Goal: Find specific page/section: Find specific page/section

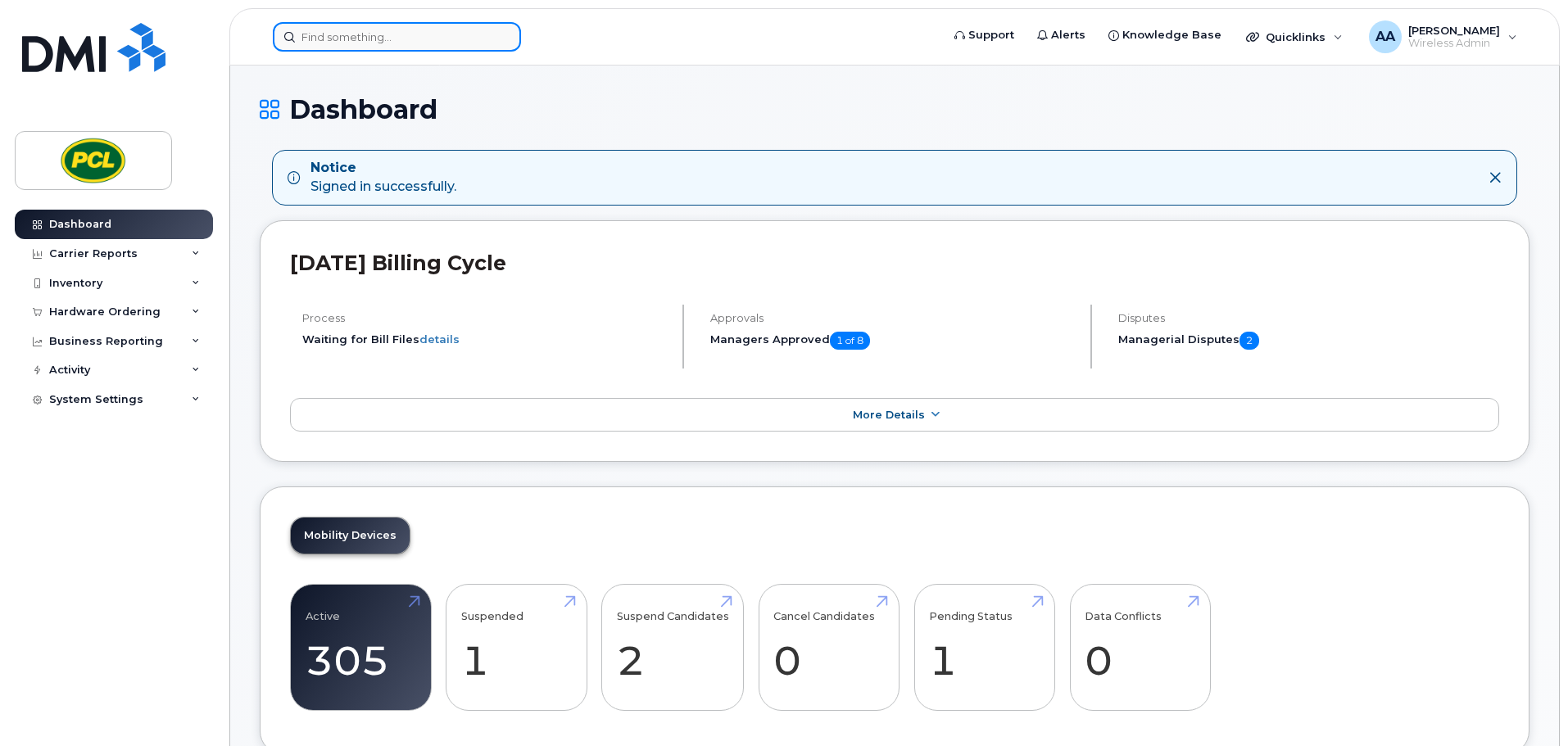
click at [387, 44] on input at bounding box center [396, 37] width 248 height 30
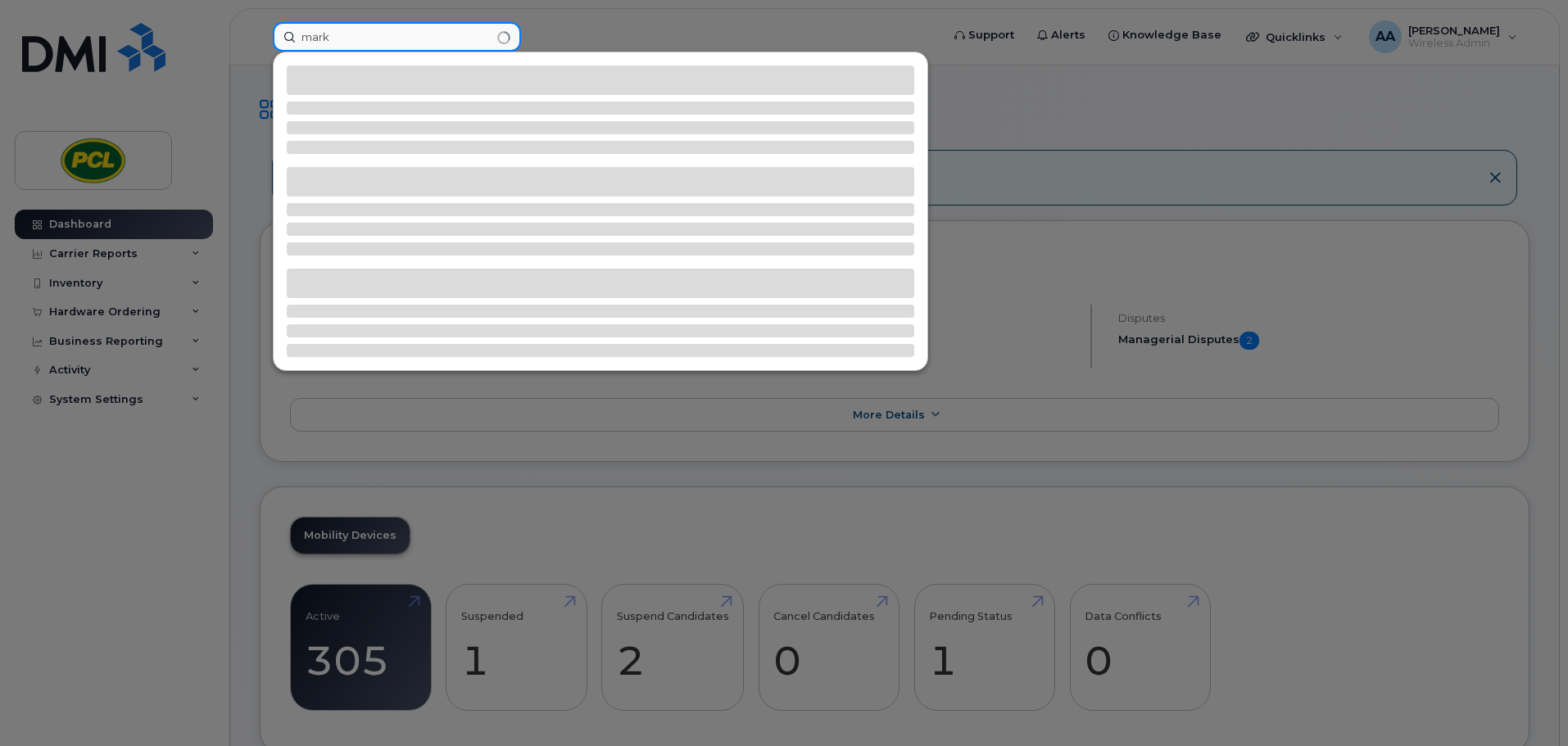
type input "mark r"
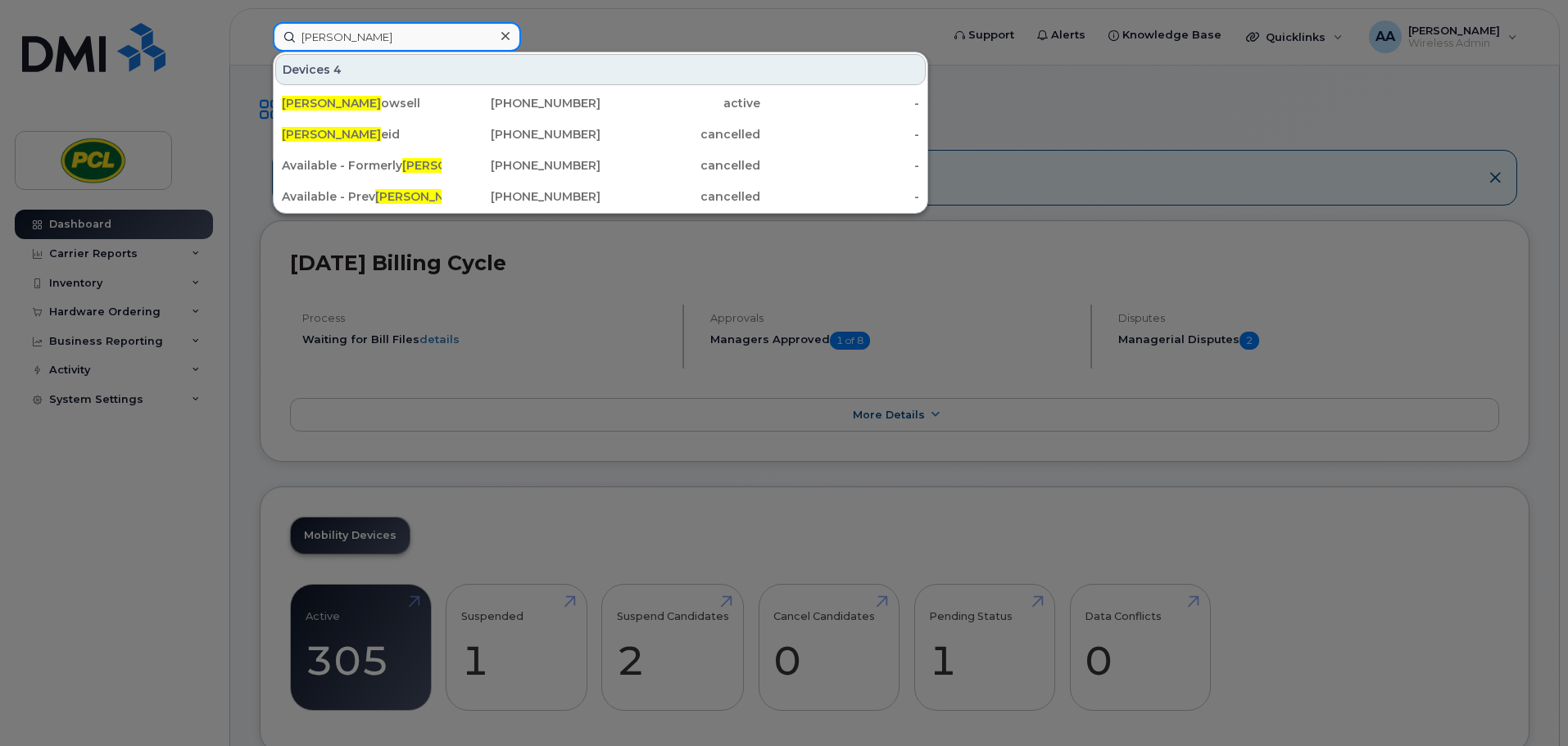
drag, startPoint x: 387, startPoint y: 44, endPoint x: 221, endPoint y: 43, distance: 166.0
click at [259, 43] on div "mark r Devices 4 Mark R owsell 403-826-7268 active - Mark R eid 587-436-7343 ca…" at bounding box center [601, 37] width 683 height 30
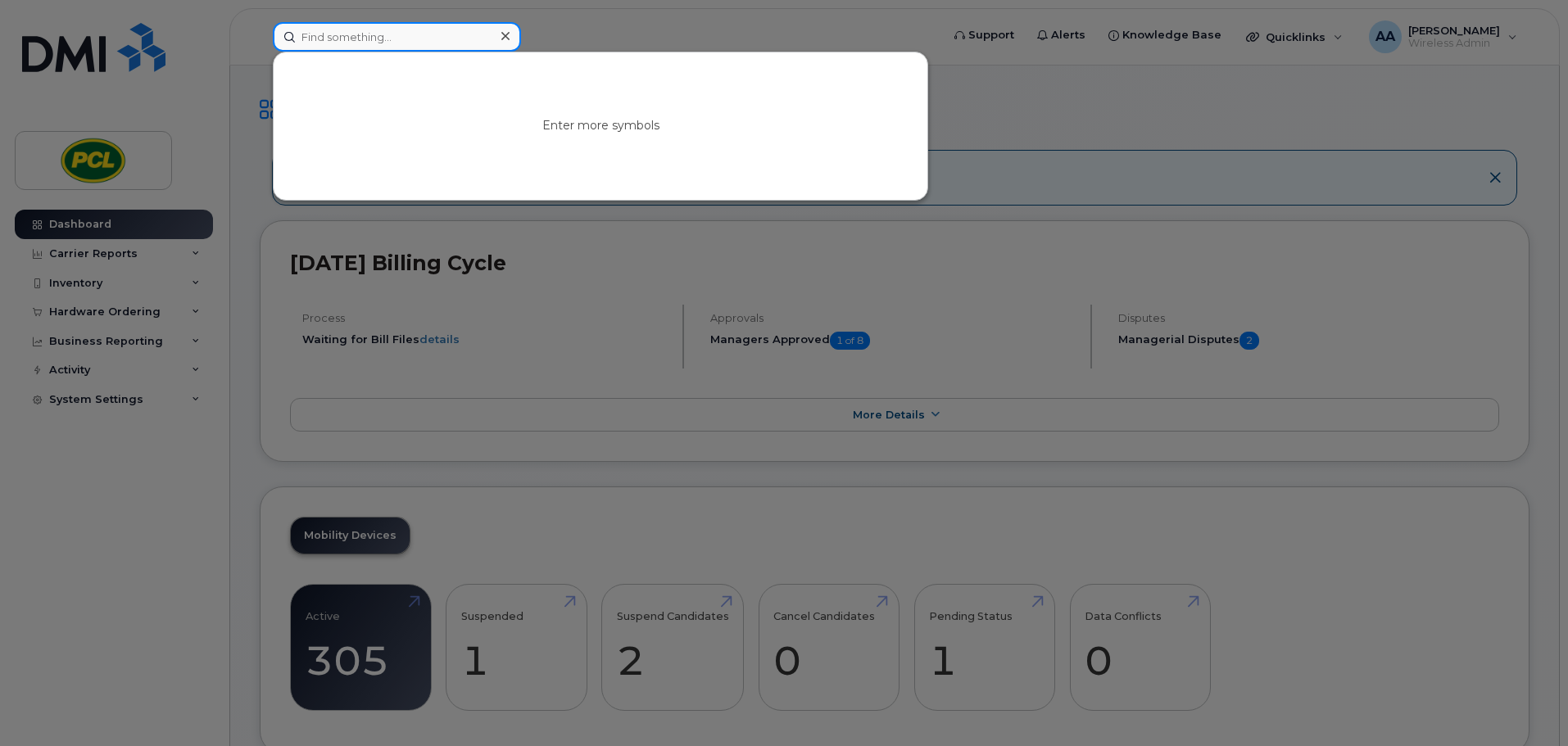
click at [343, 39] on input at bounding box center [396, 37] width 248 height 30
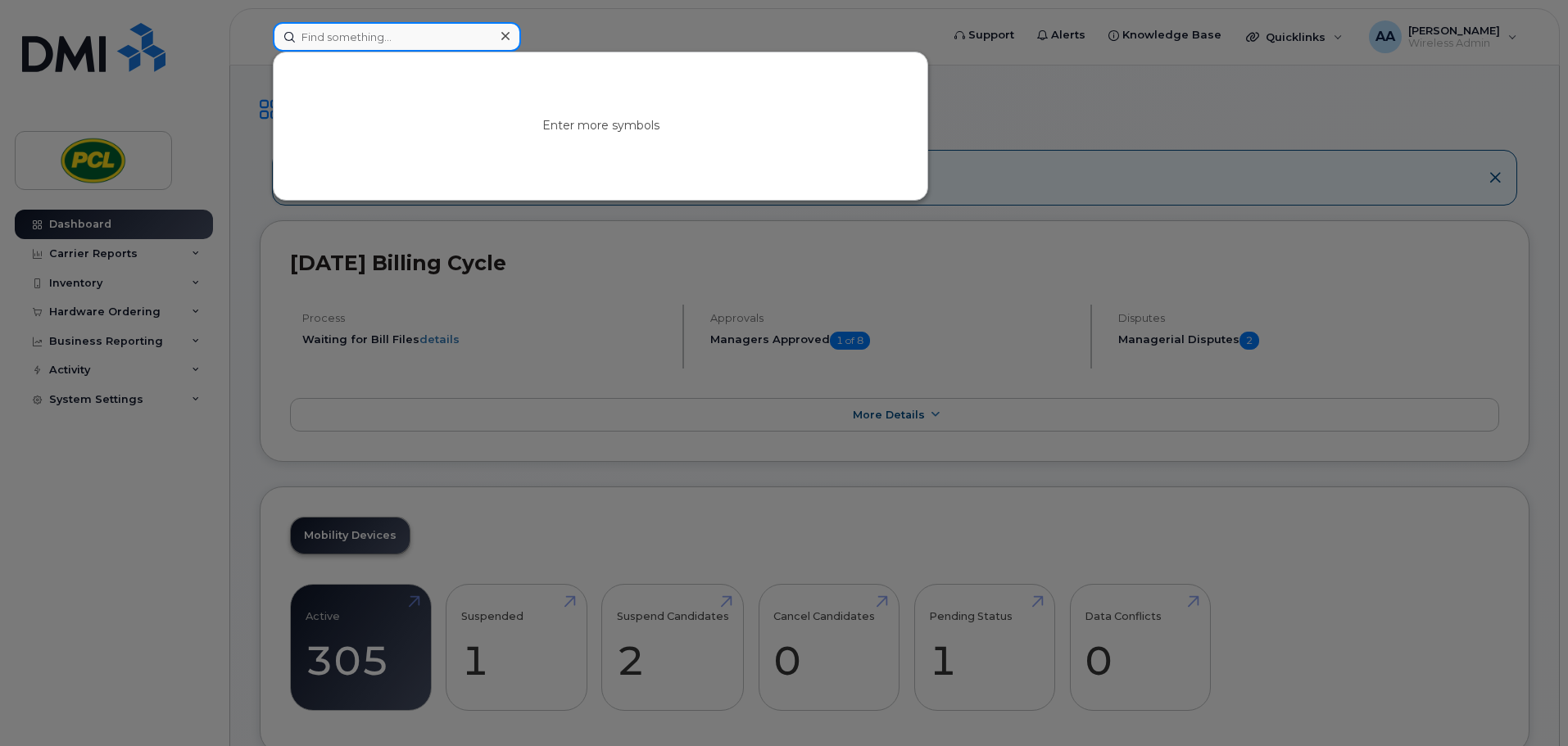
click at [343, 39] on input at bounding box center [396, 37] width 248 height 30
type input "j"
click at [120, 465] on div at bounding box center [784, 373] width 1568 height 746
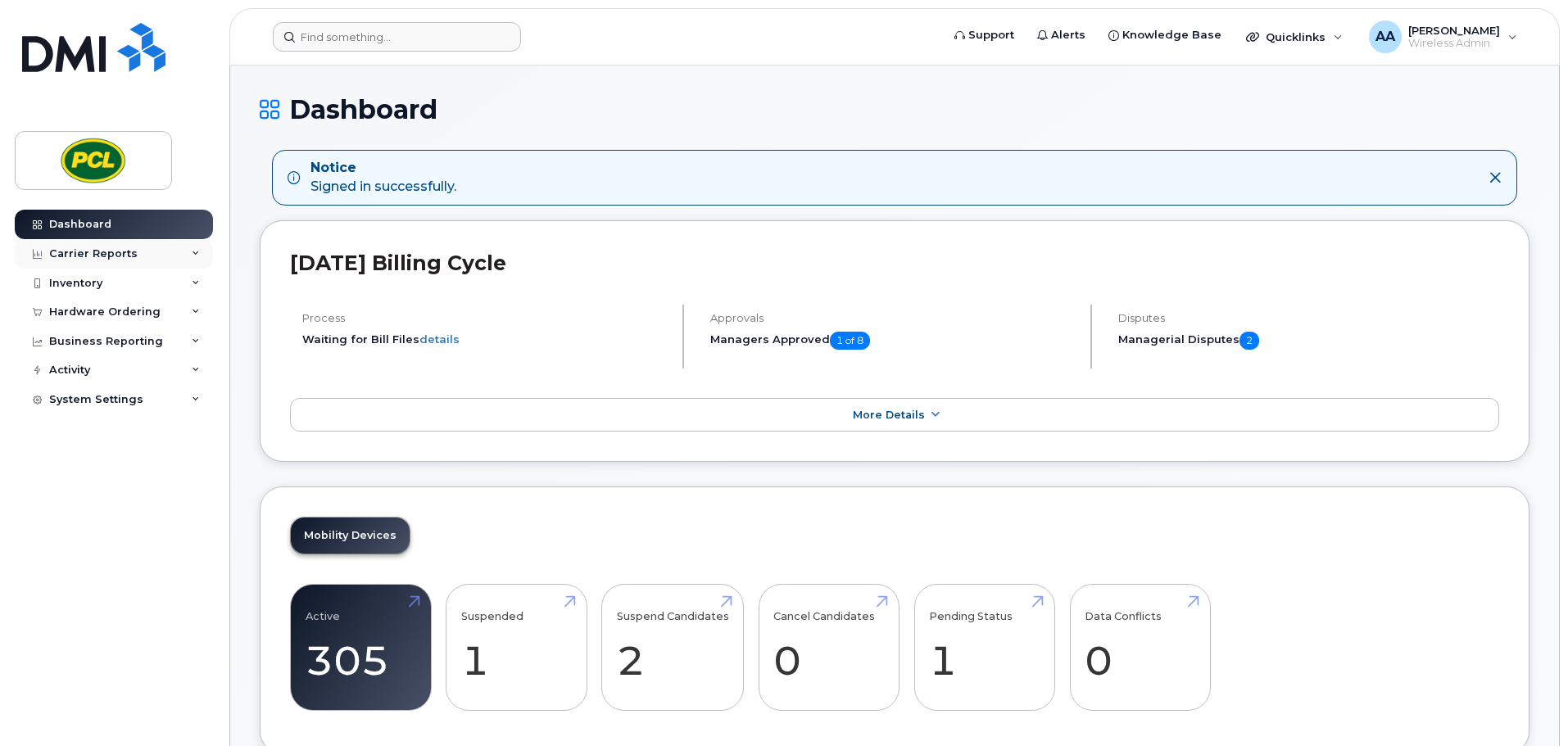
click at [109, 254] on div "Carrier Reports" at bounding box center [93, 254] width 89 height 13
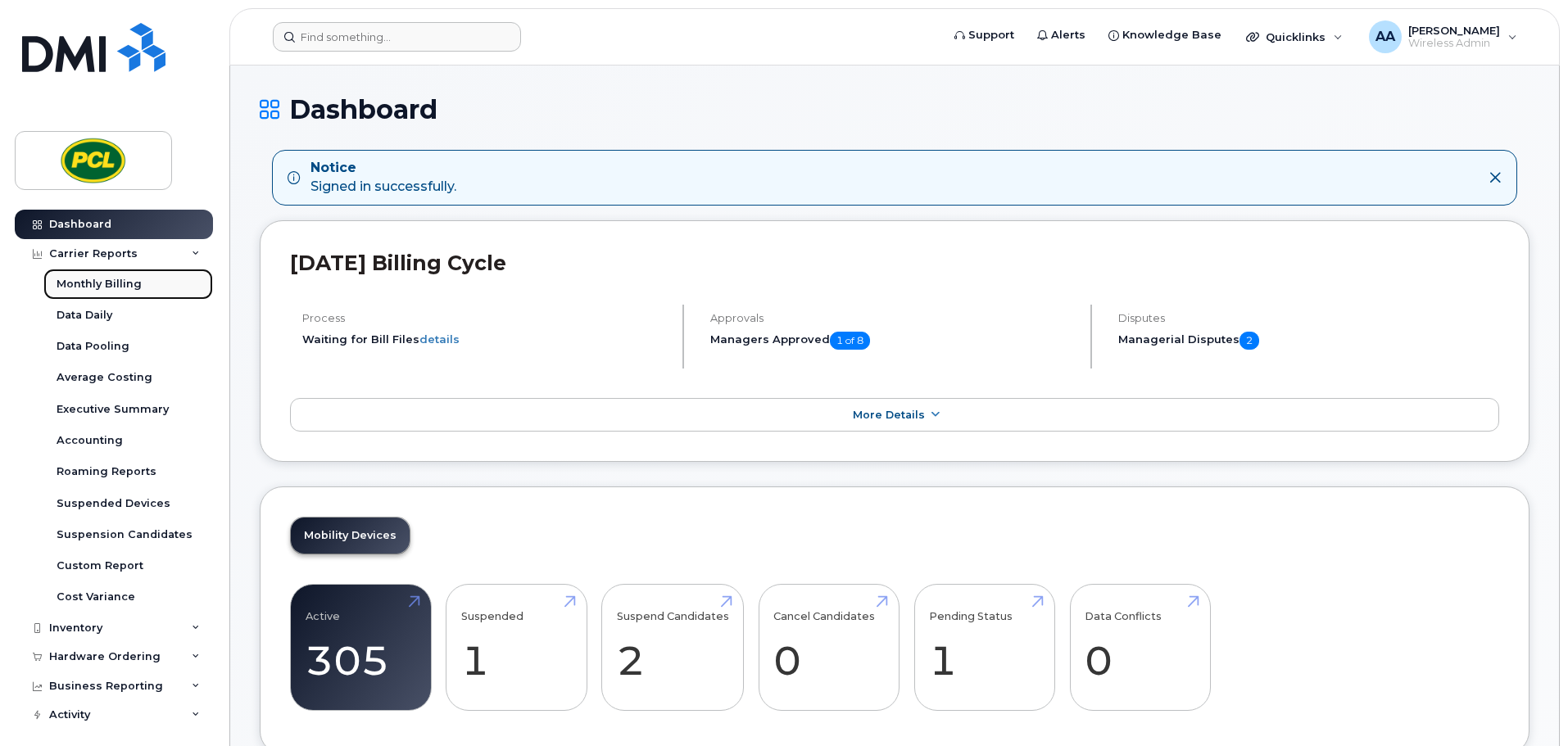
click at [117, 283] on div "Monthly Billing" at bounding box center [99, 284] width 85 height 15
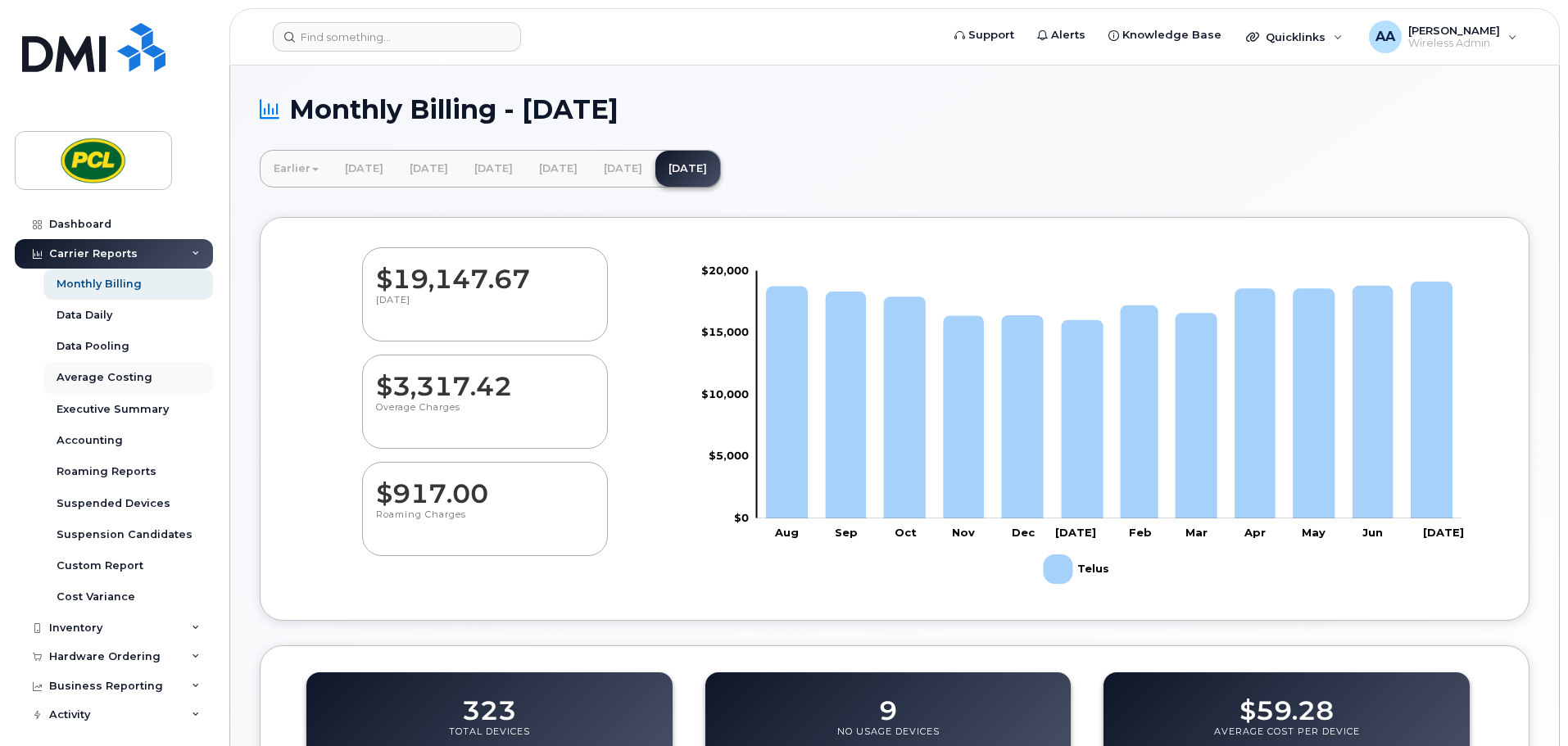
scroll to position [36, 0]
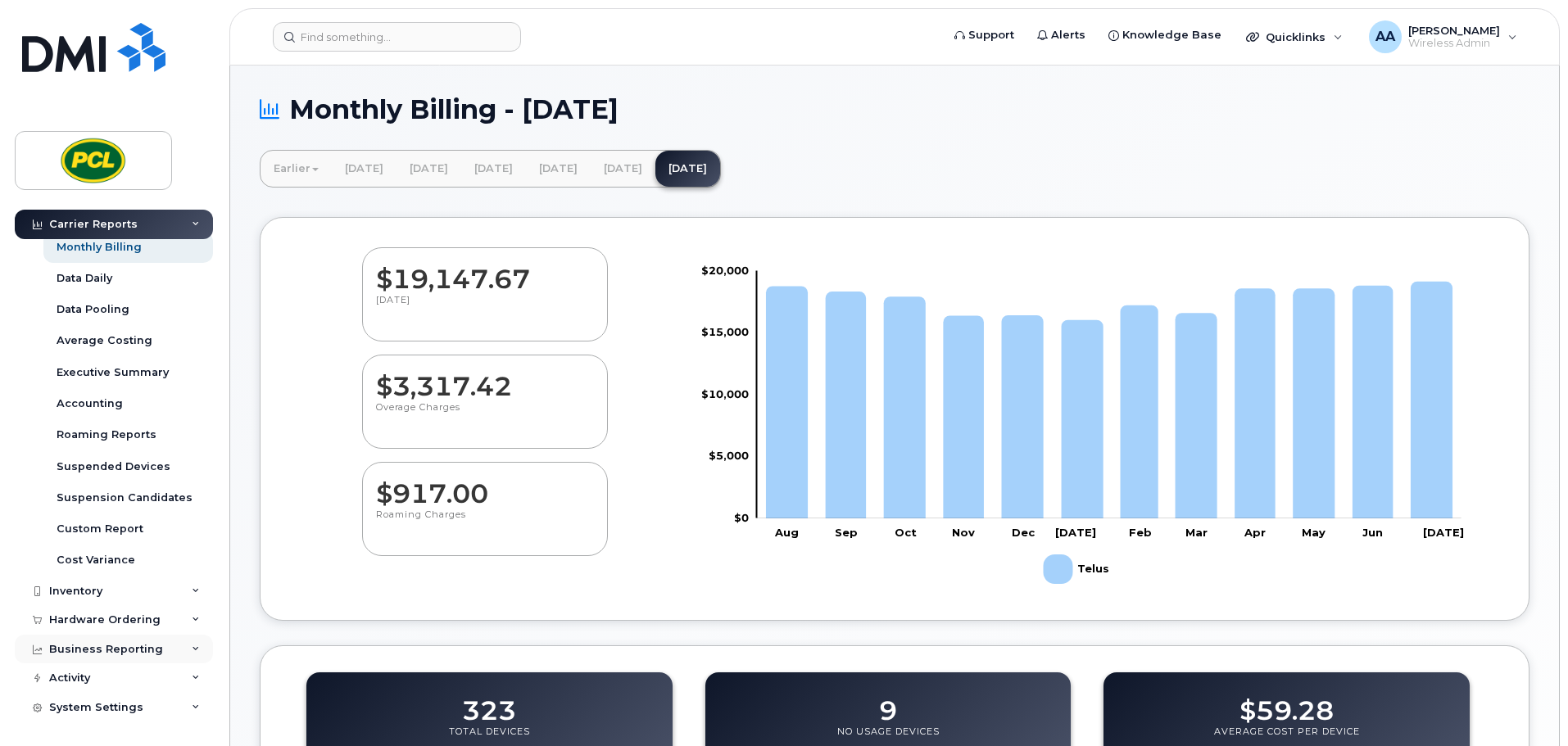
click at [168, 650] on div "Business Reporting" at bounding box center [114, 650] width 198 height 30
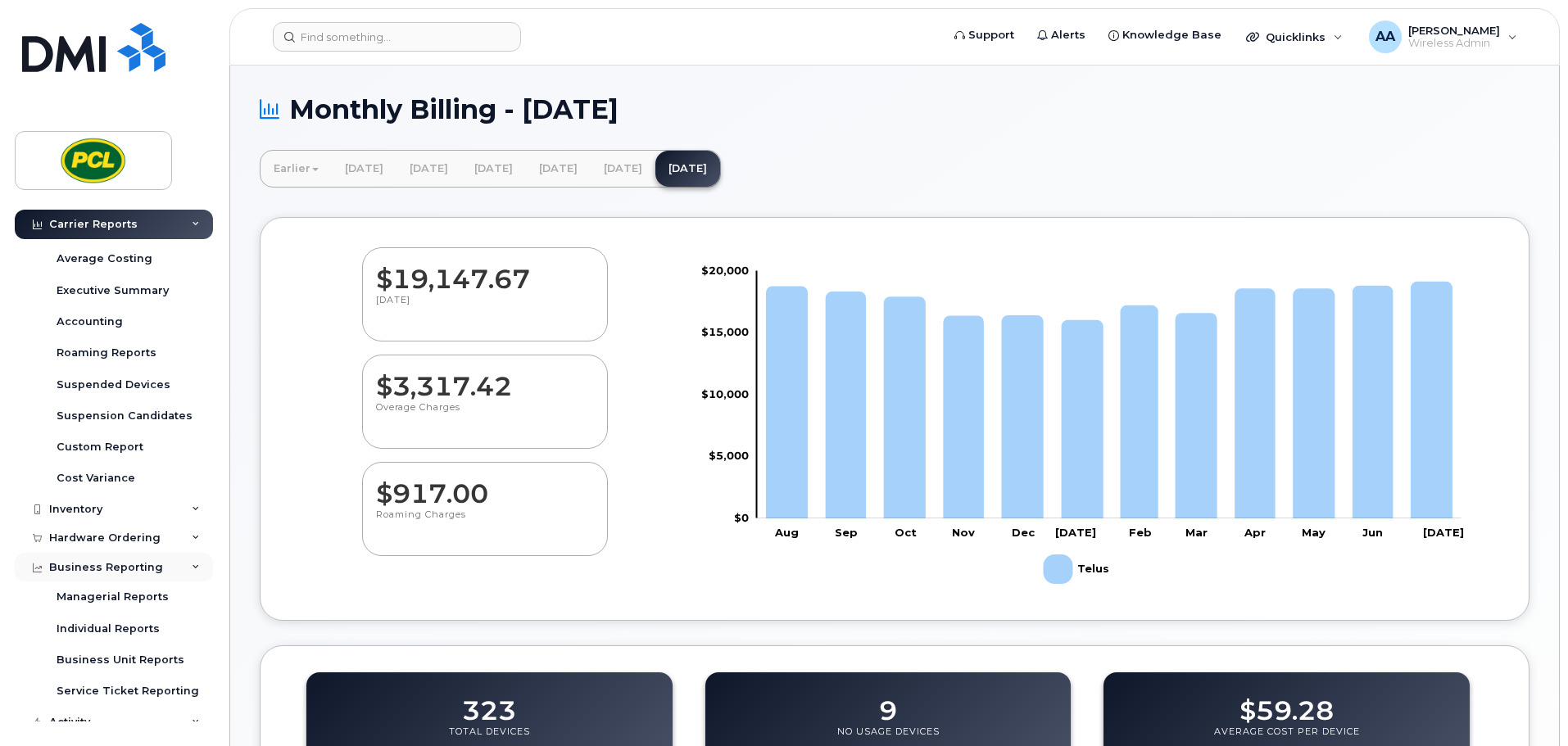
scroll to position [162, 0]
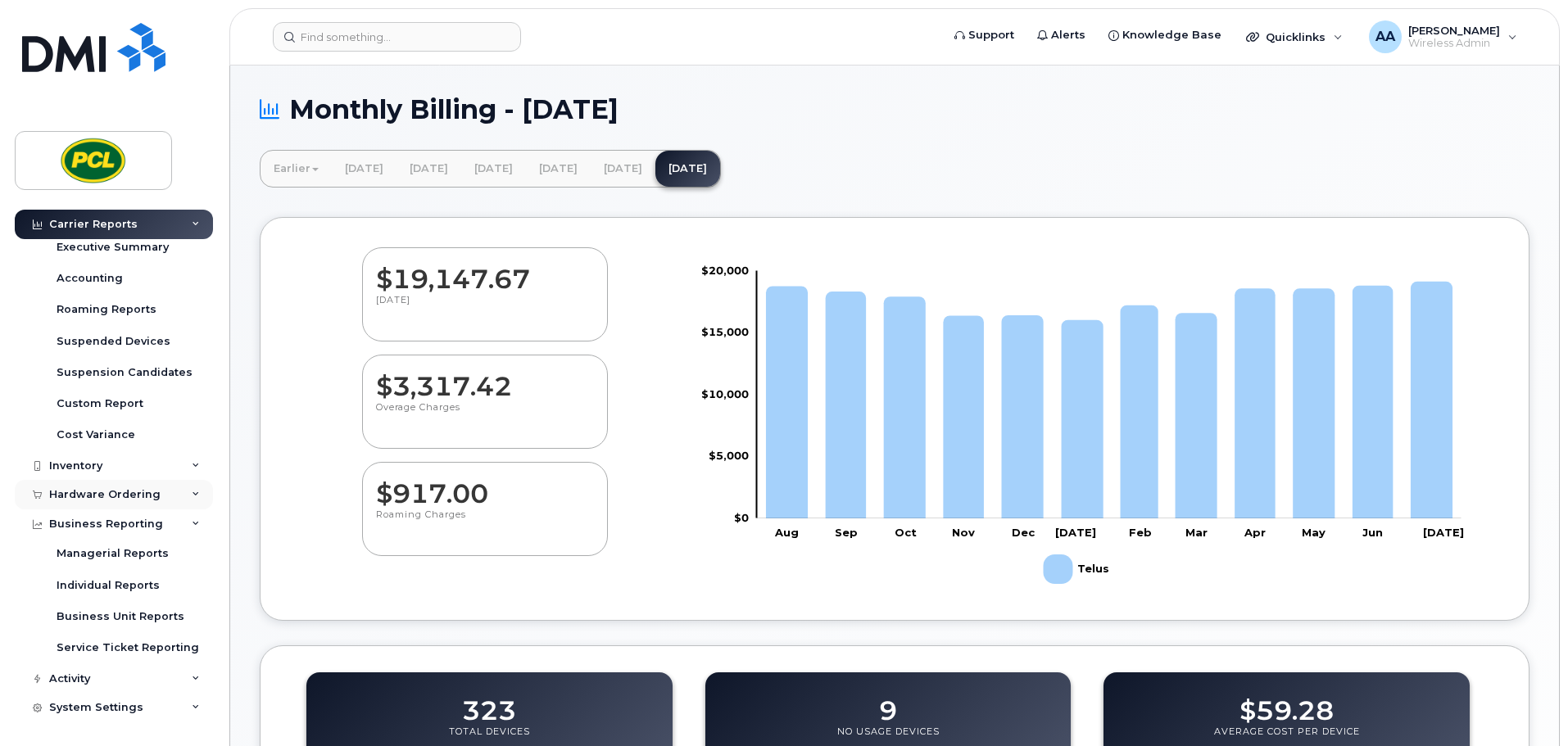
click at [191, 495] on icon at bounding box center [196, 495] width 8 height 8
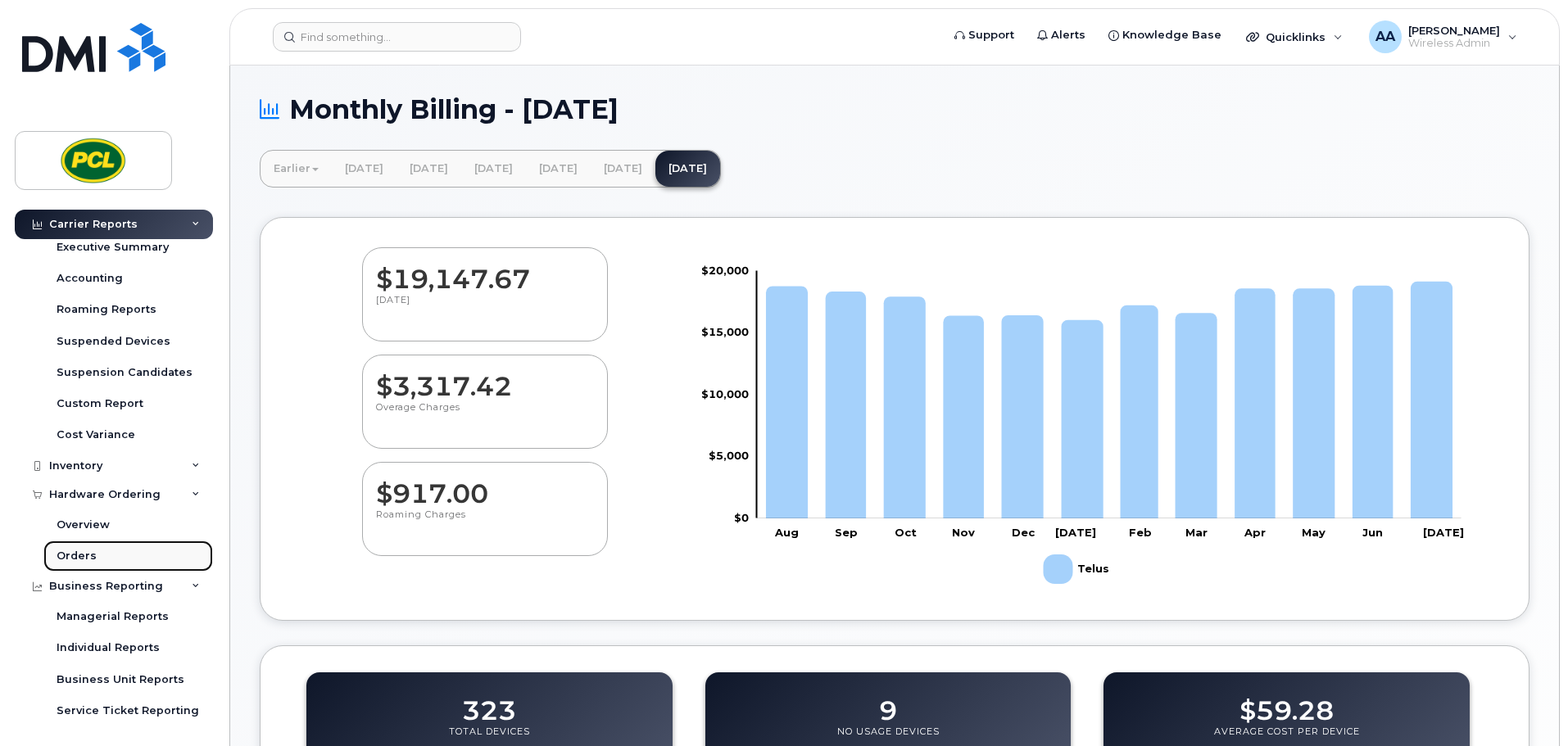
click at [163, 550] on link "Orders" at bounding box center [128, 556] width 170 height 31
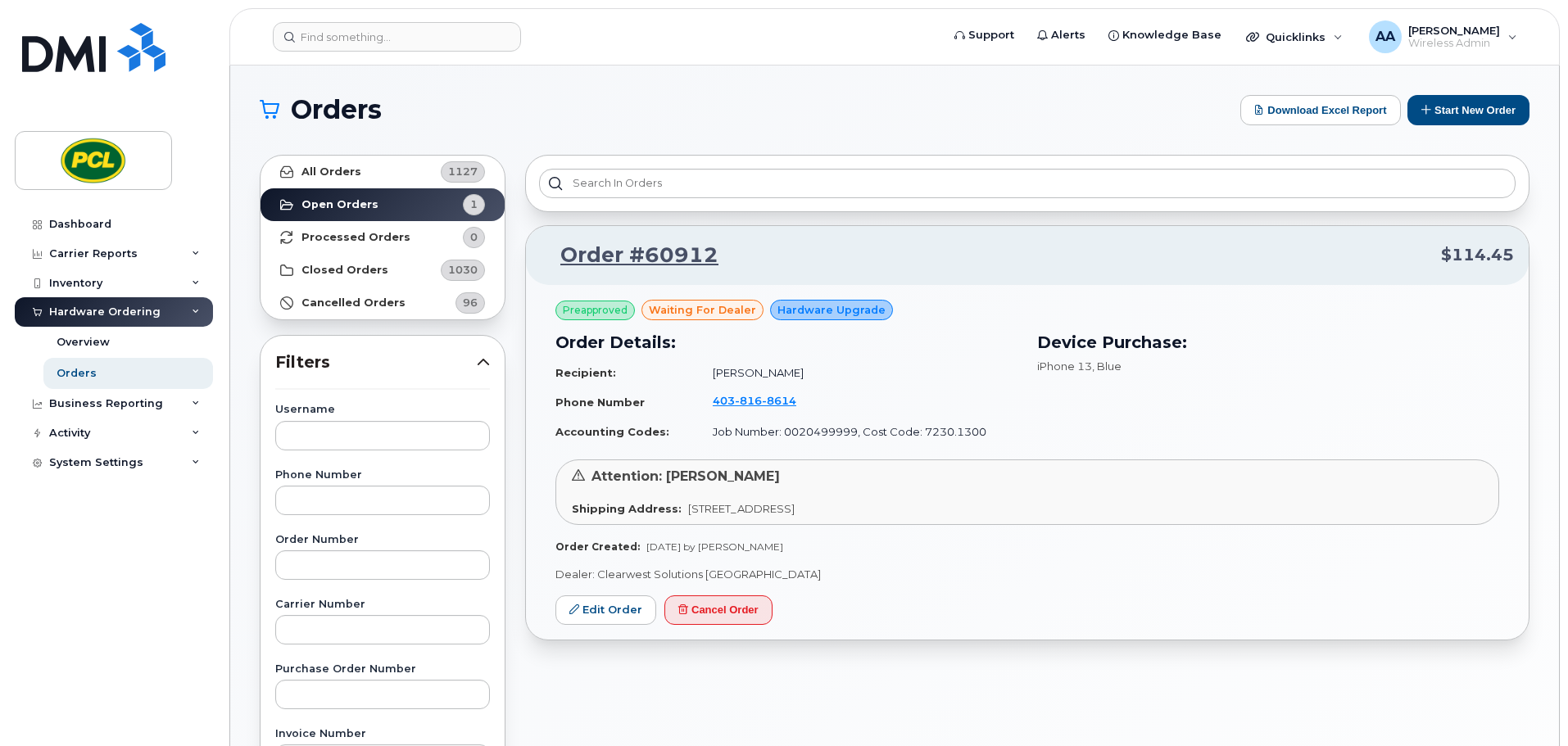
click at [194, 317] on div "Hardware Ordering" at bounding box center [114, 312] width 198 height 30
click at [193, 288] on div "Inventory" at bounding box center [114, 283] width 198 height 30
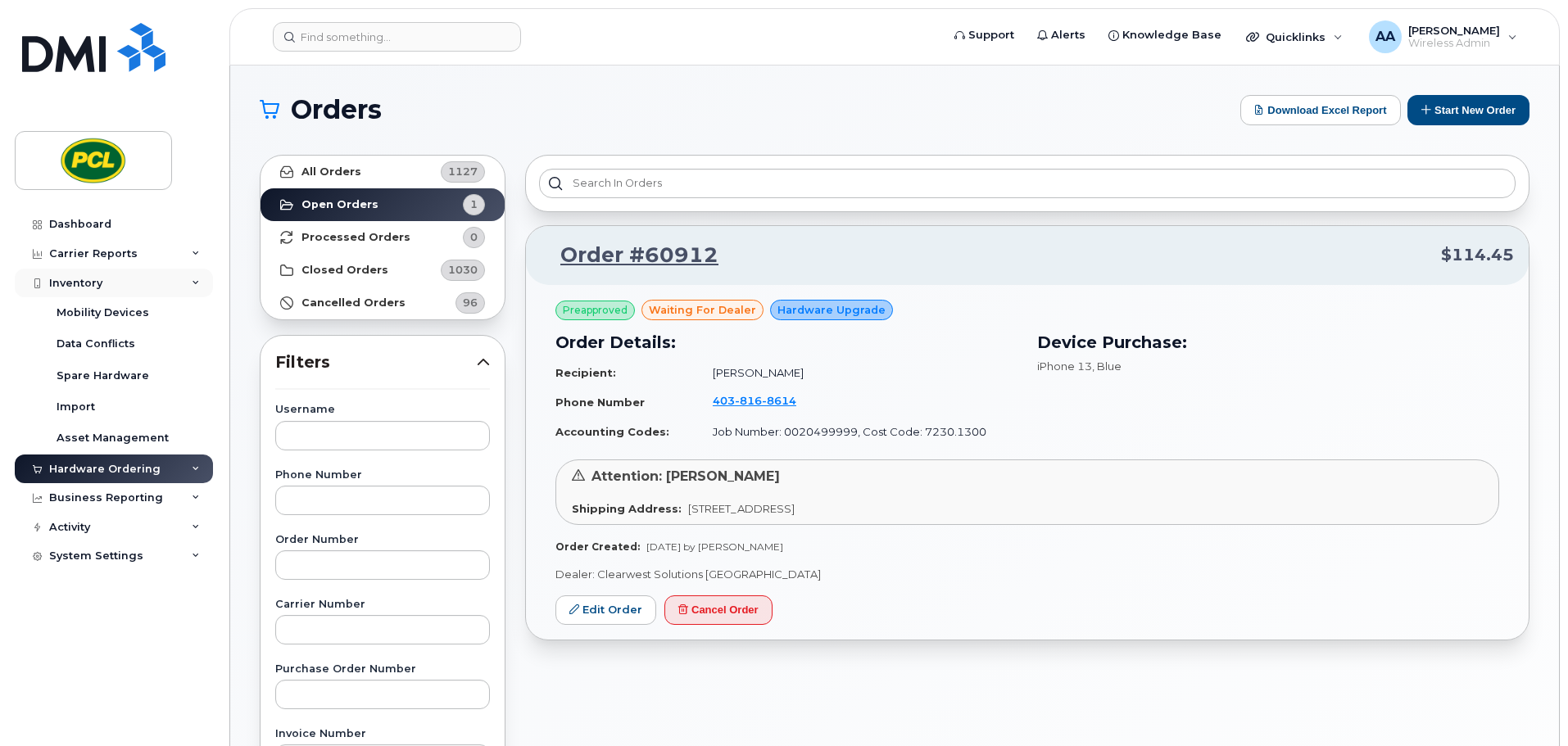
click at [193, 288] on div "Inventory" at bounding box center [114, 283] width 198 height 30
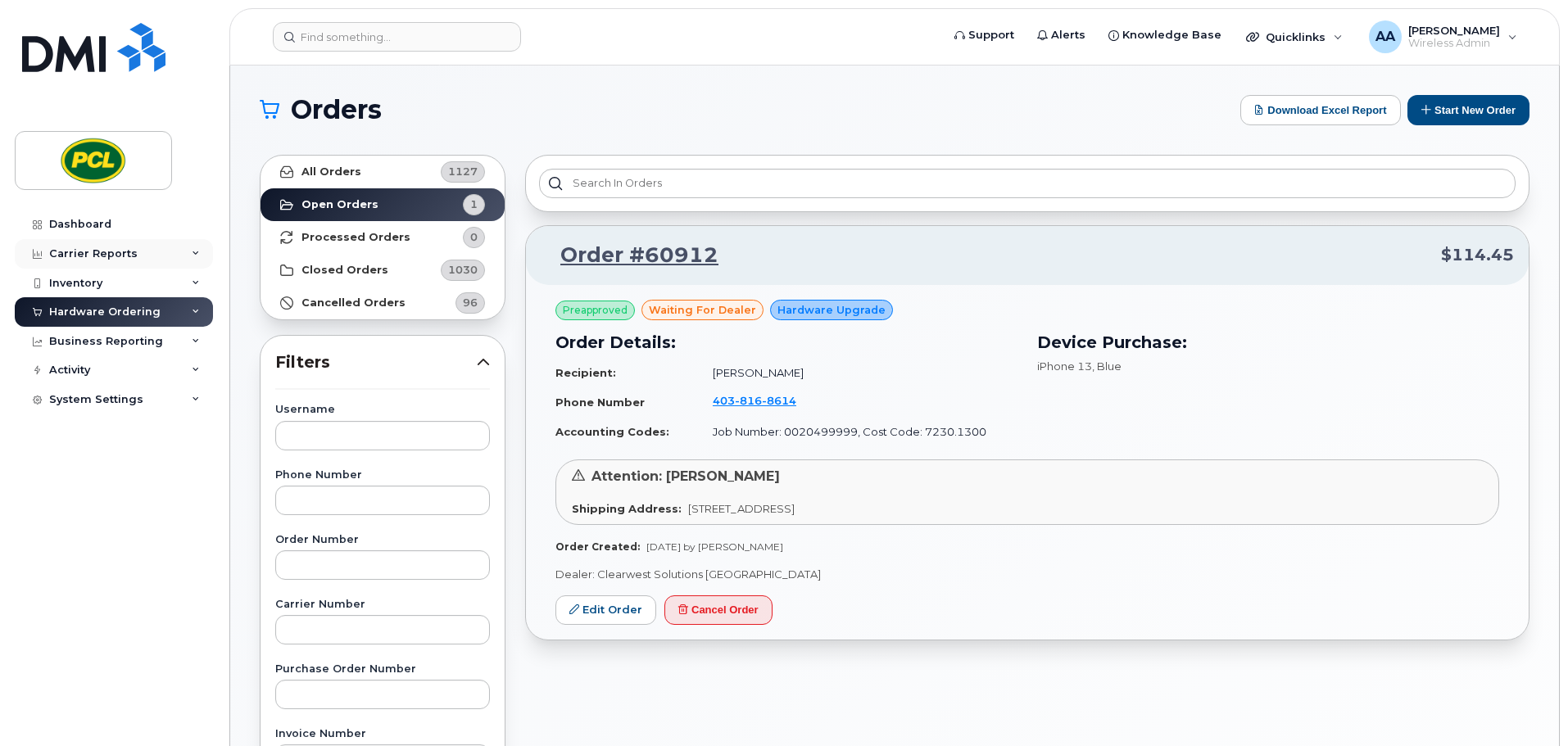
click at [195, 258] on div "Carrier Reports" at bounding box center [114, 254] width 198 height 30
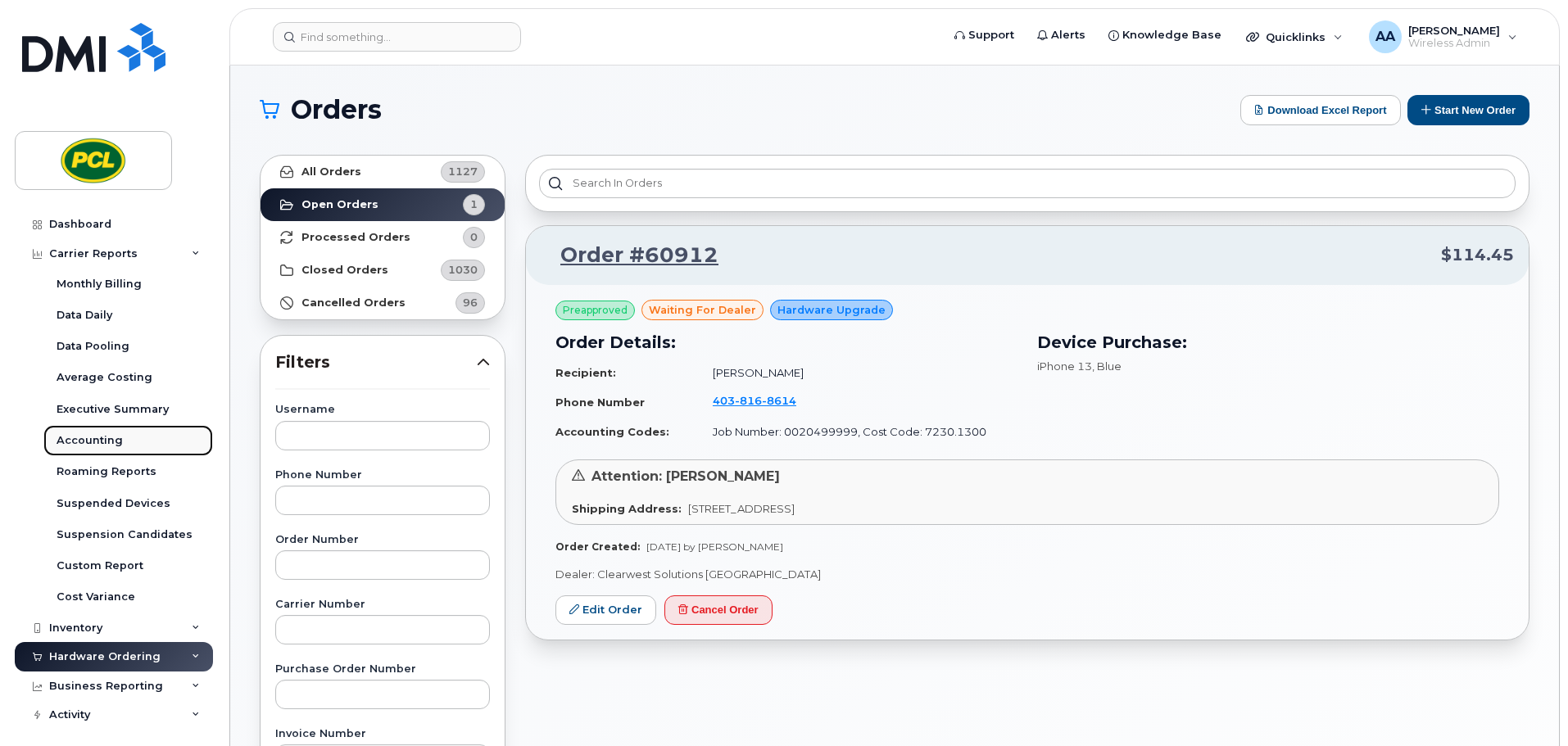
click at [85, 448] on div "Accounting" at bounding box center [90, 441] width 66 height 15
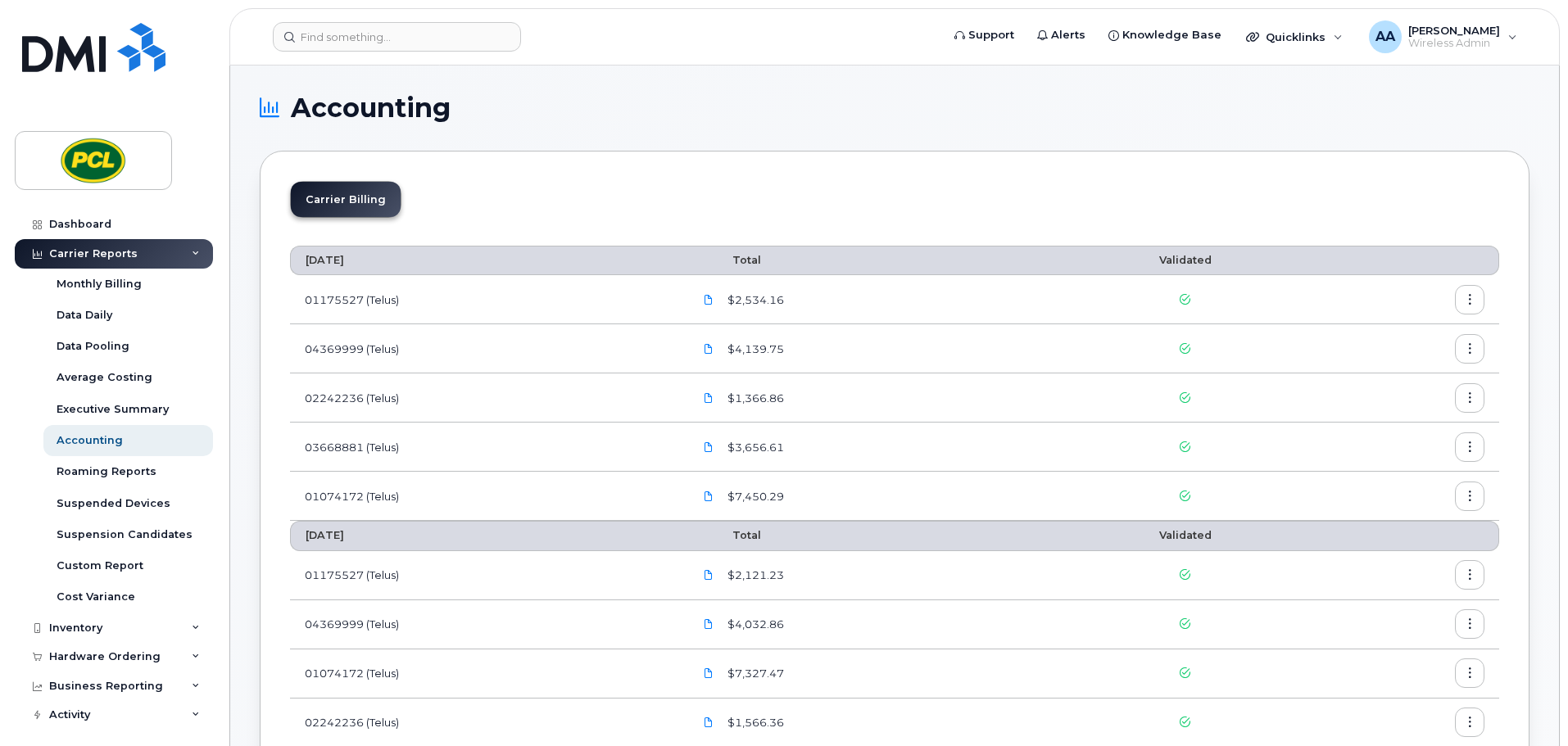
click at [1467, 303] on icon "button" at bounding box center [1469, 300] width 11 height 11
click at [1386, 332] on span "Details" at bounding box center [1386, 335] width 45 height 15
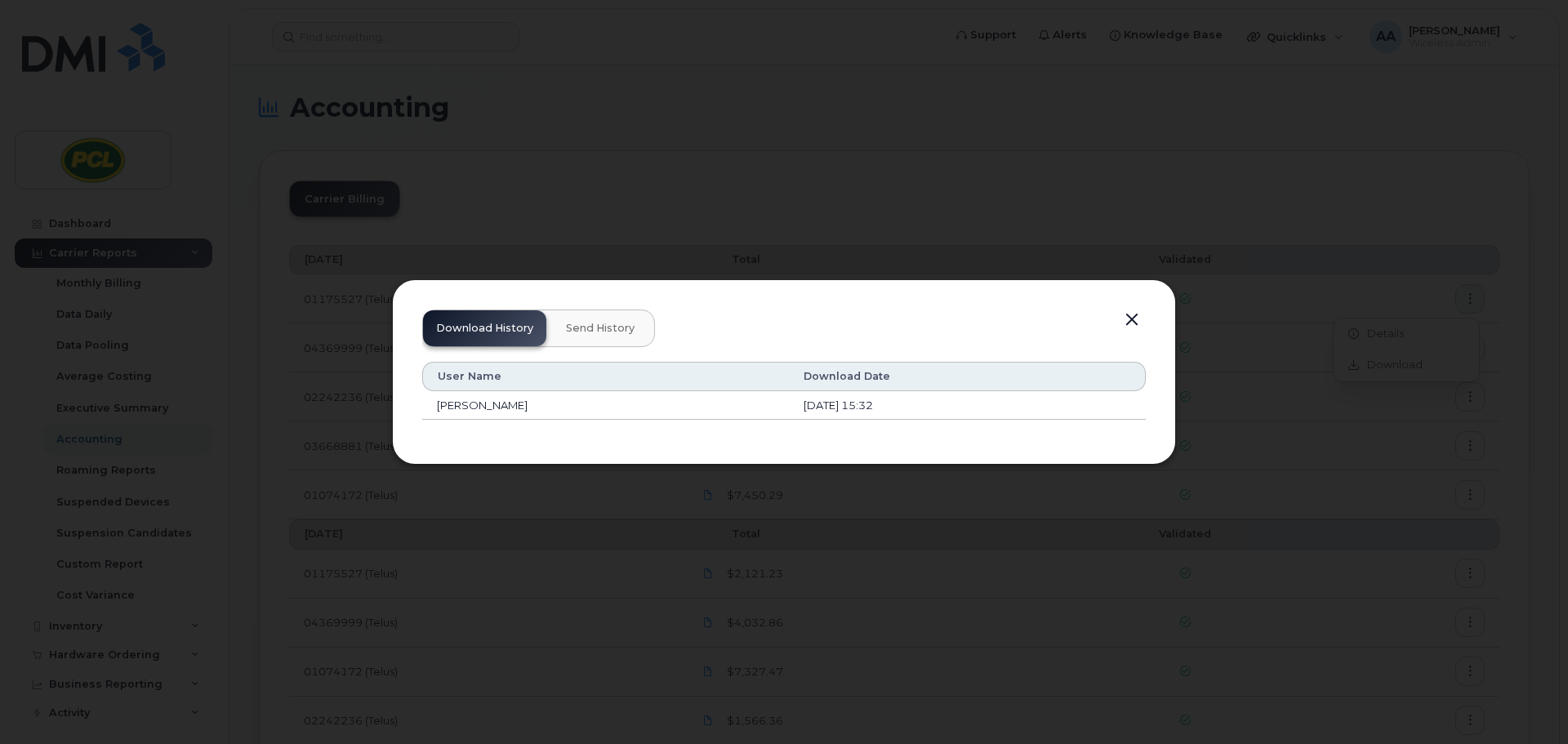
click at [1132, 318] on button "button" at bounding box center [1132, 321] width 25 height 23
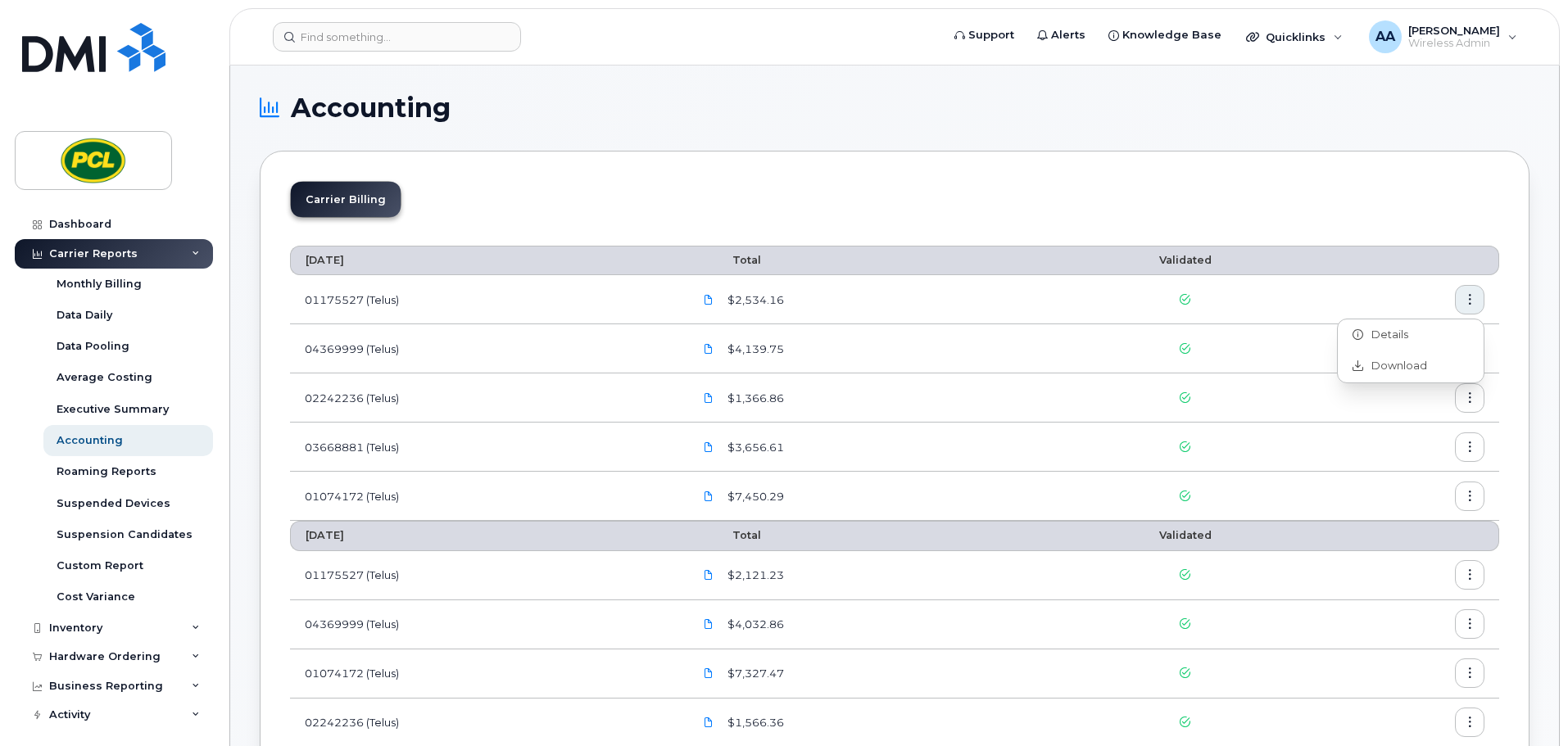
click at [1477, 303] on button "button" at bounding box center [1469, 300] width 30 height 30
click at [1410, 367] on span "Download" at bounding box center [1395, 366] width 64 height 15
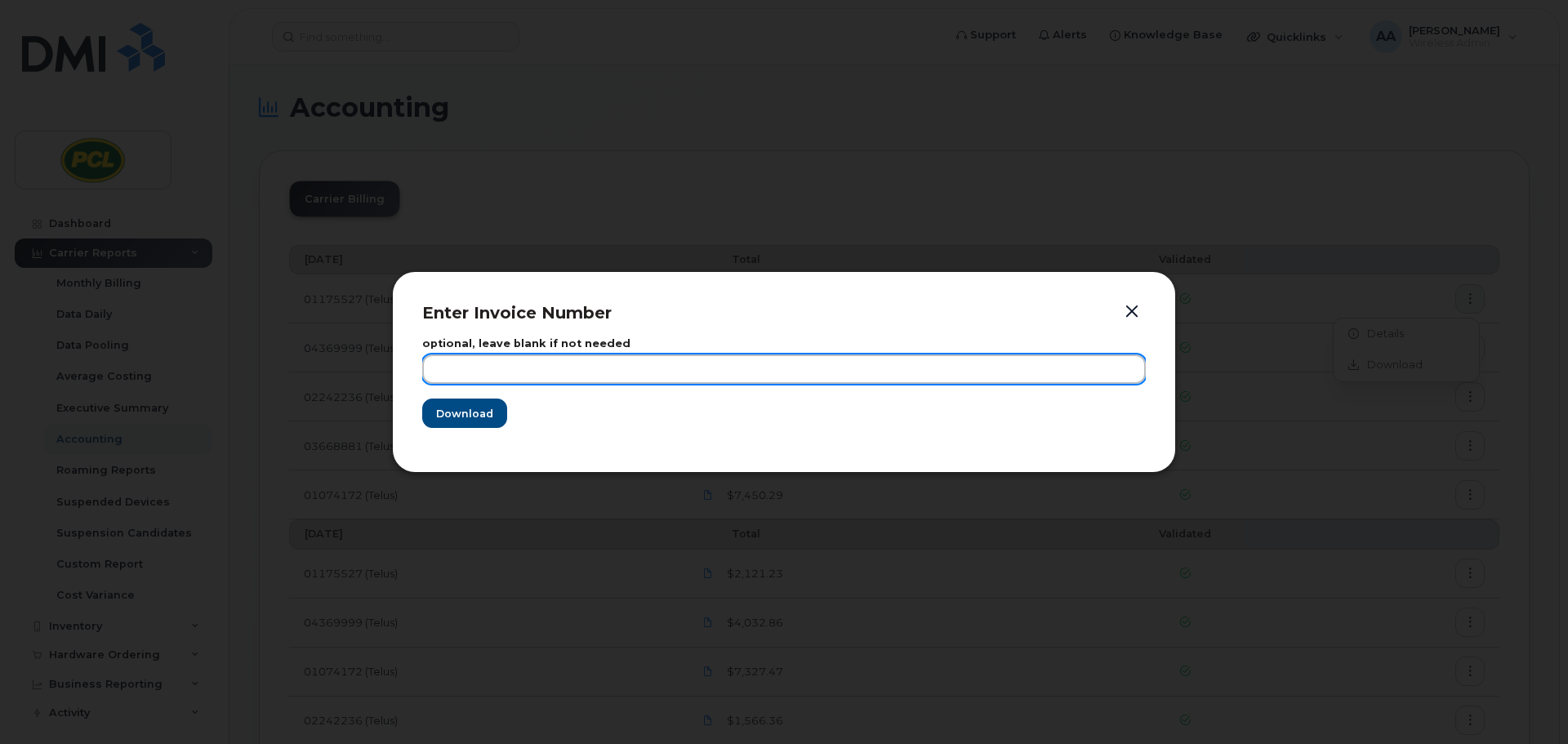
click at [705, 376] on input "text" at bounding box center [784, 370] width 724 height 30
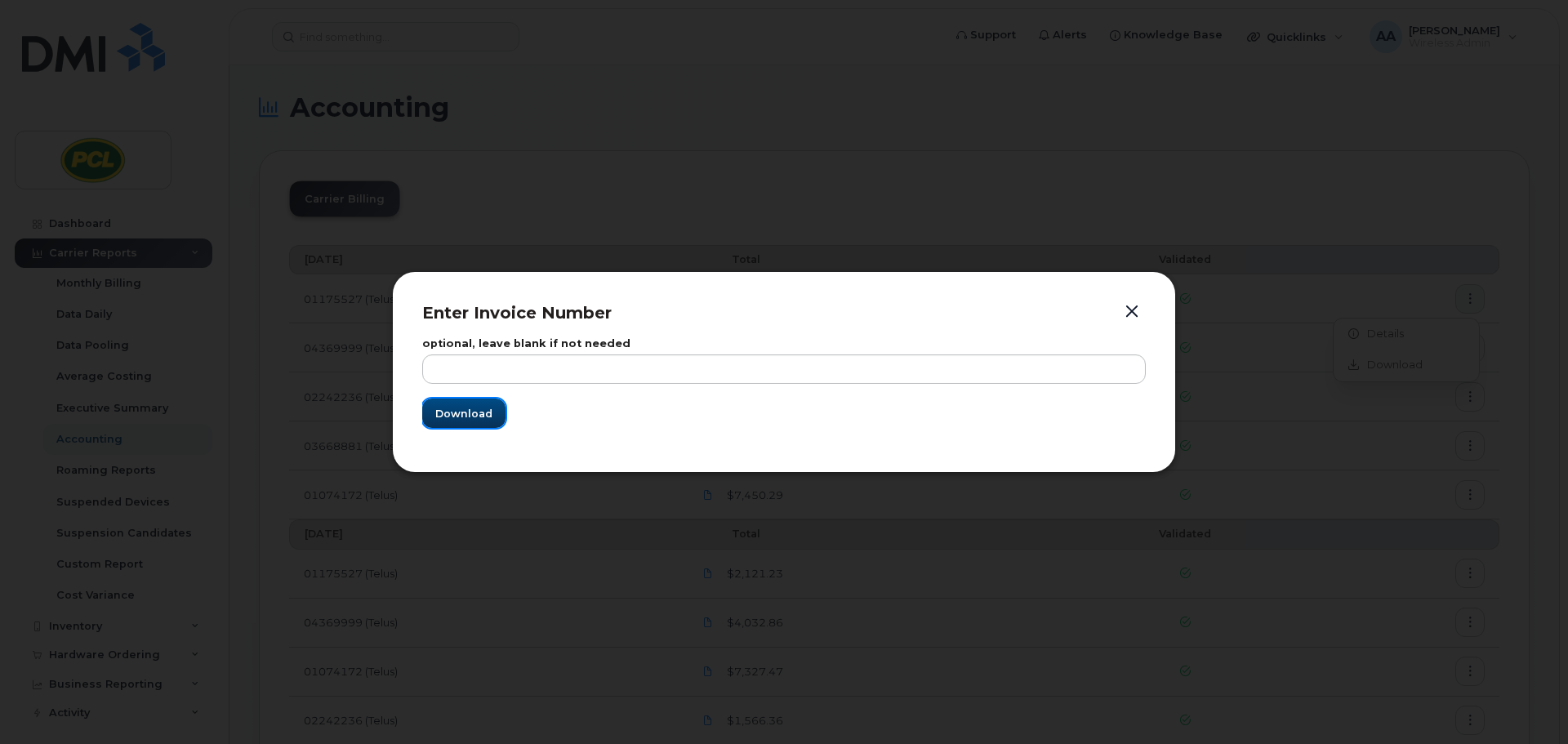
click at [471, 418] on span "Download" at bounding box center [463, 413] width 57 height 16
